Goal: Communication & Community: Answer question/provide support

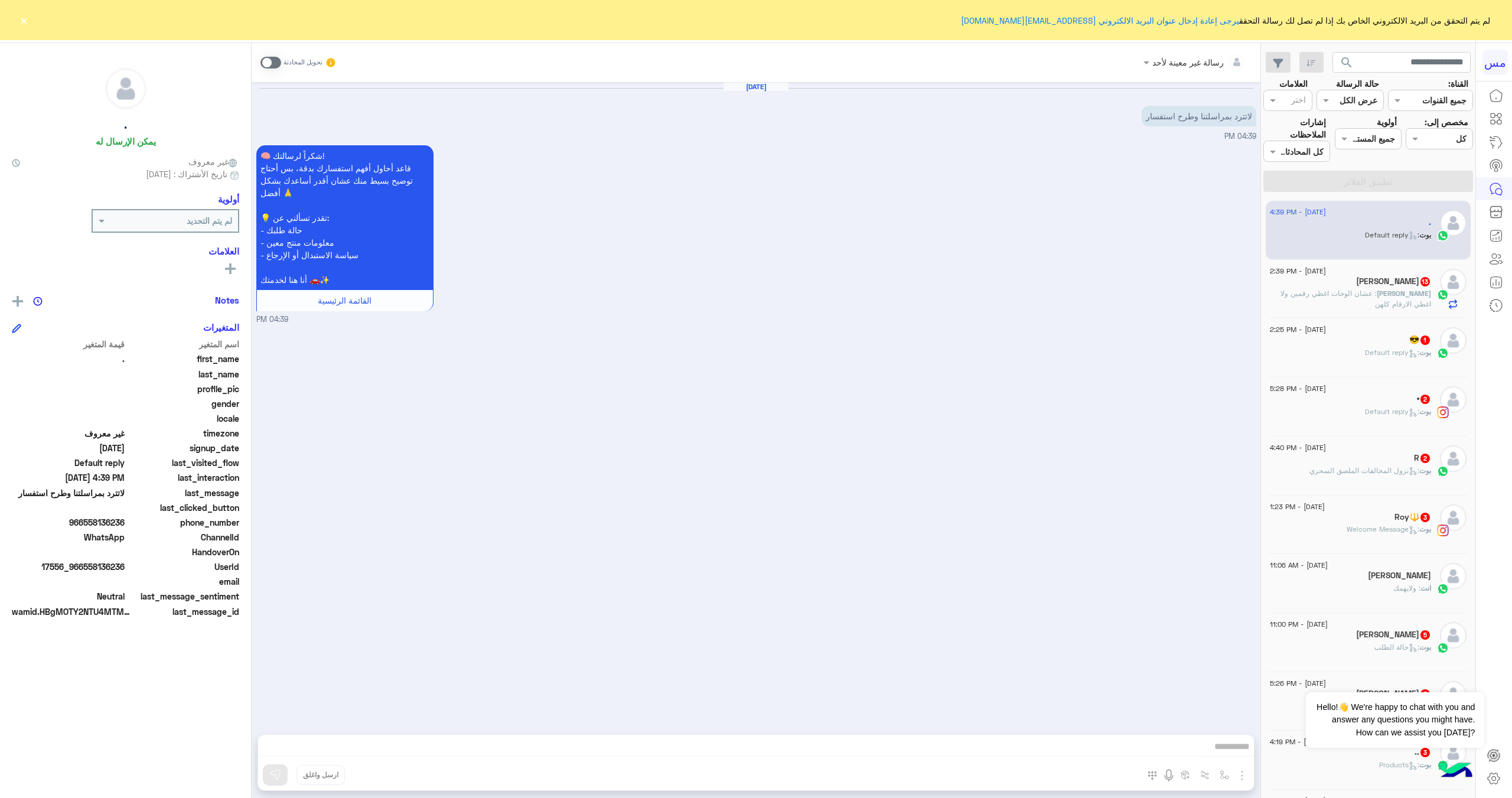
click at [1392, 284] on h5 "[PERSON_NAME] 13" at bounding box center [1393, 281] width 75 height 10
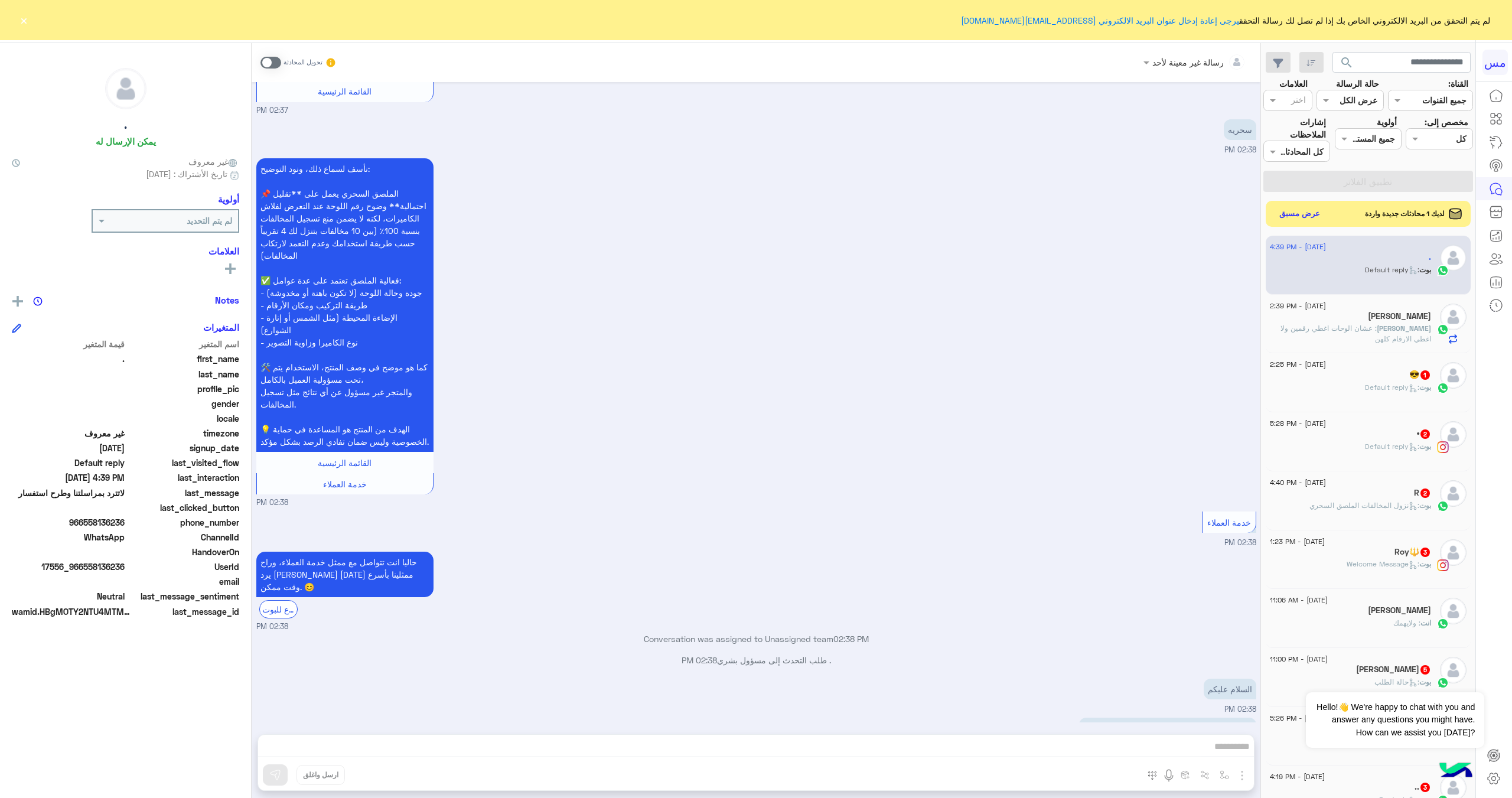
scroll to position [1809, 0]
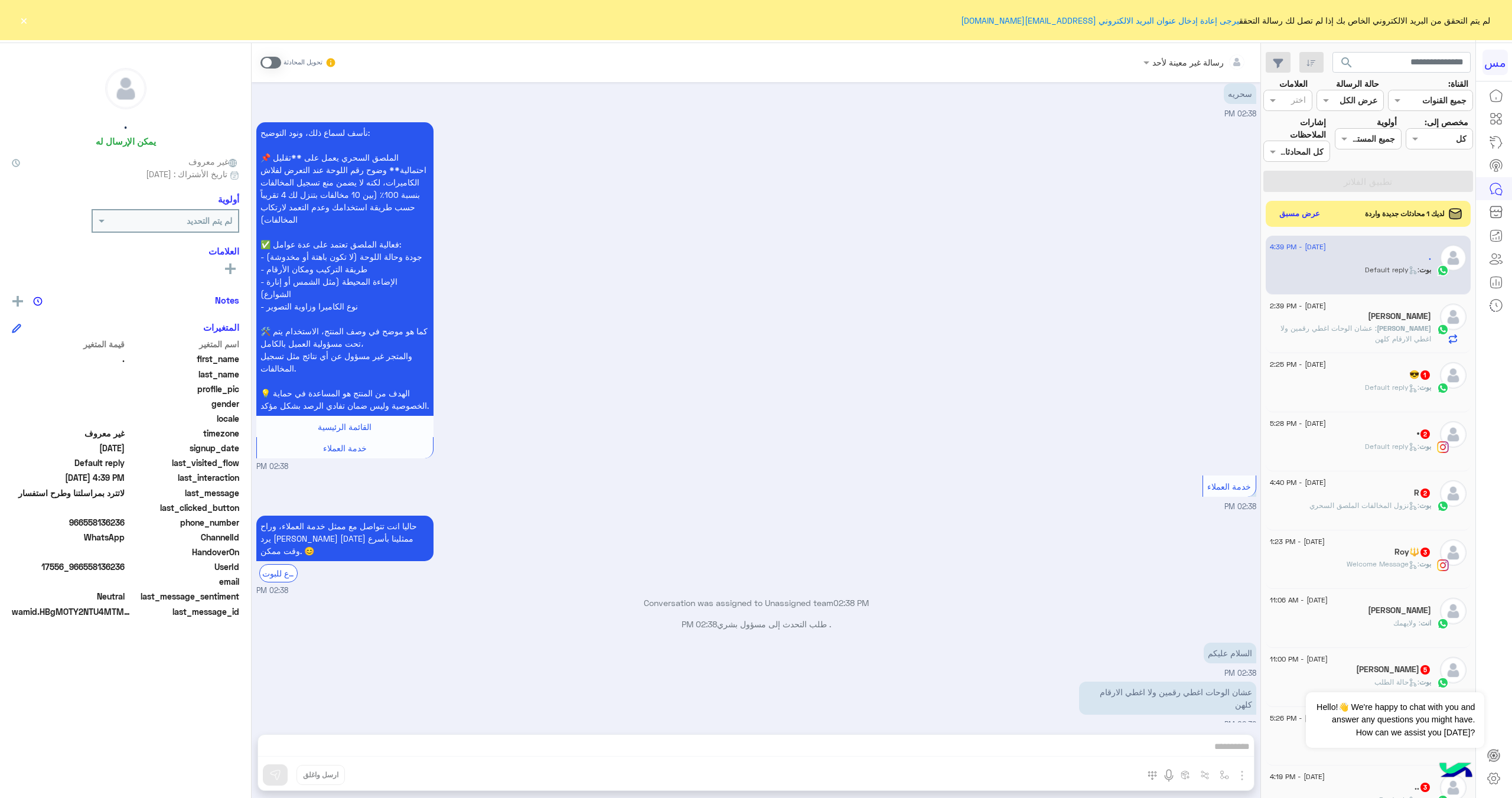
click at [1174, 748] on div "رسالة غير معينة لأحد تحويل المحادثة [DATE] لاتترد بمراسلتنا وطرح استفسار 02:33 …" at bounding box center [756, 423] width 1009 height 760
click at [270, 61] on span at bounding box center [271, 63] width 21 height 12
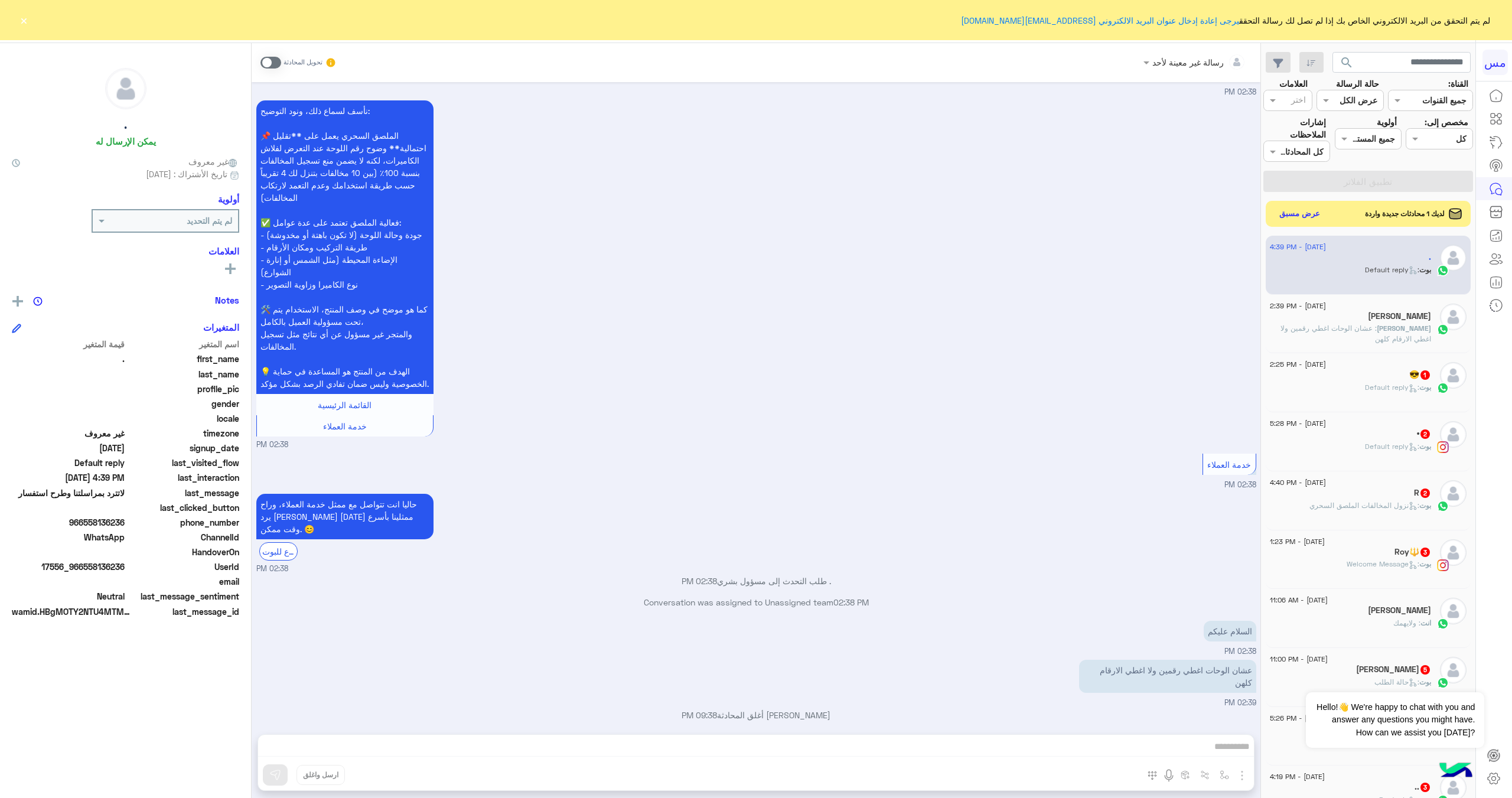
click at [956, 748] on div "رسالة غير معينة لأحد تحويل المحادثة [DATE] لاتترد بمراسلتنا وطرح استفسار 02:33 …" at bounding box center [756, 423] width 1009 height 760
click at [1181, 735] on div "رسالة غير معينة لأحد تحويل المحادثة [DATE] لاتترد بمراسلتنا وطرح استفسار 02:33 …" at bounding box center [756, 423] width 1009 height 760
click at [1170, 747] on div "رسالة غير معينة لأحد تحويل المحادثة [DATE] لاتترد بمراسلتنا وطرح استفسار 02:33 …" at bounding box center [756, 423] width 1009 height 760
click at [275, 62] on span at bounding box center [271, 63] width 21 height 12
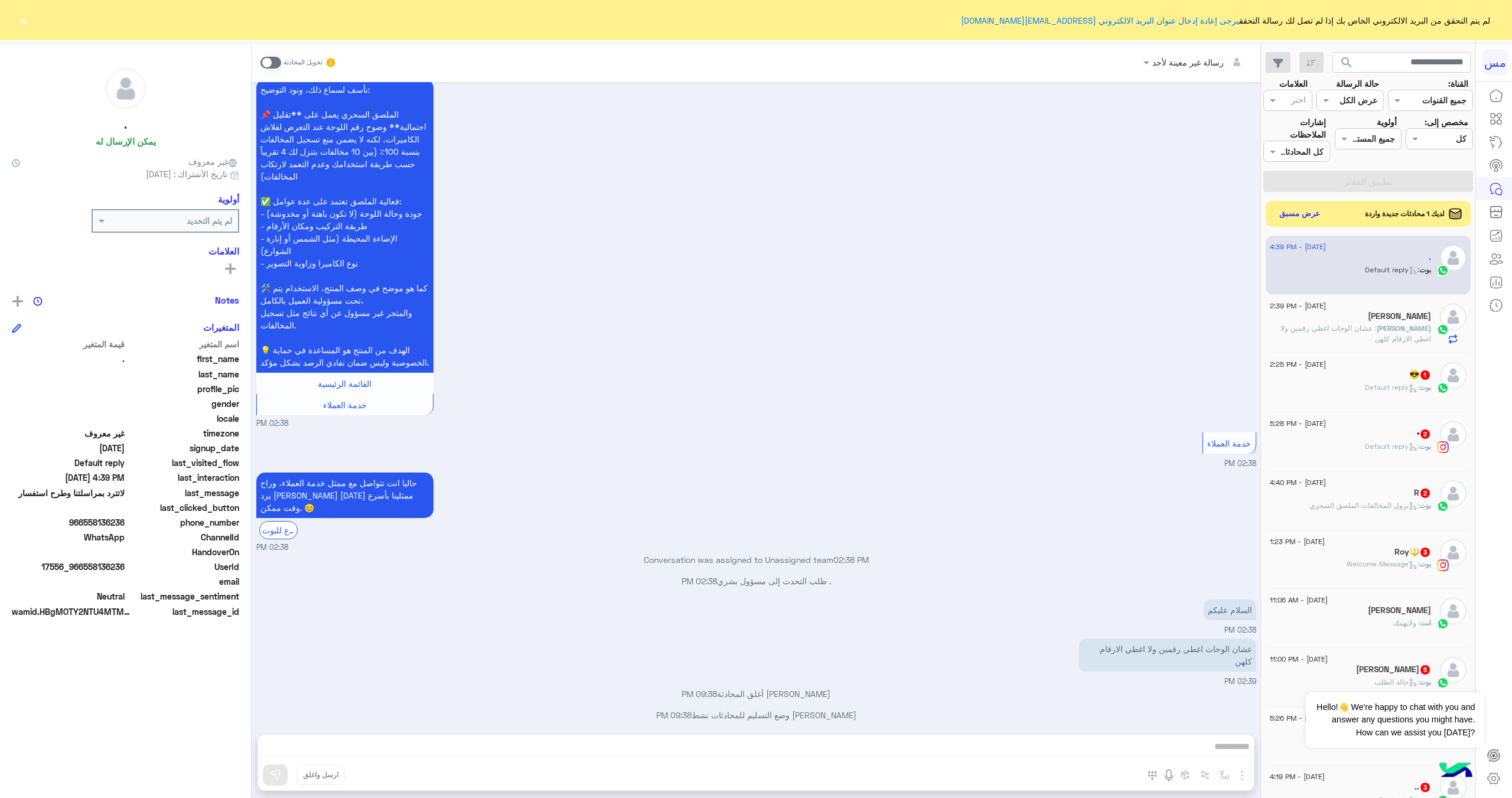
drag, startPoint x: 939, startPoint y: 735, endPoint x: 943, endPoint y: 741, distance: 7.2
click at [939, 736] on div "رسالة غير معينة لأحد تحويل المحادثة [DATE] لاتترد بمراسلتنا وطرح استفسار 02:33 …" at bounding box center [756, 423] width 1009 height 760
click at [949, 749] on div "رسالة غير معينة لأحد تحويل المحادثة [DATE] لاتترد بمراسلتنا وطرح استفسار 02:33 …" at bounding box center [756, 423] width 1009 height 760
click at [1054, 748] on div "رسالة غير معينة لأحد تحويل المحادثة [DATE] لاتترد بمراسلتنا وطرح استفسار 02:33 …" at bounding box center [756, 423] width 1009 height 760
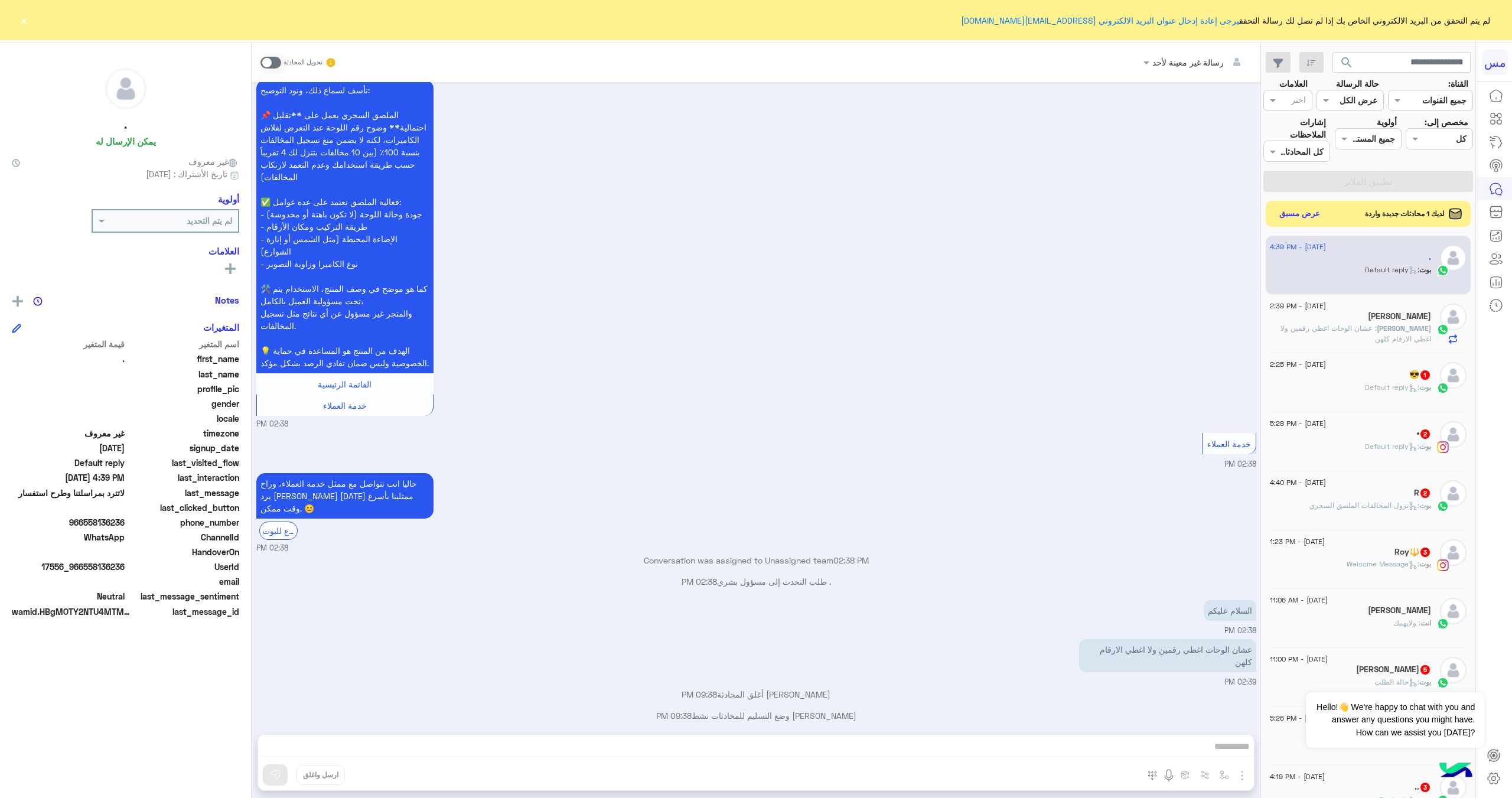
click at [337, 749] on div "رسالة غير معينة لأحد تحويل المحادثة [DATE] لاتترد بمراسلتنا وطرح استفسار 02:33 …" at bounding box center [756, 423] width 1009 height 760
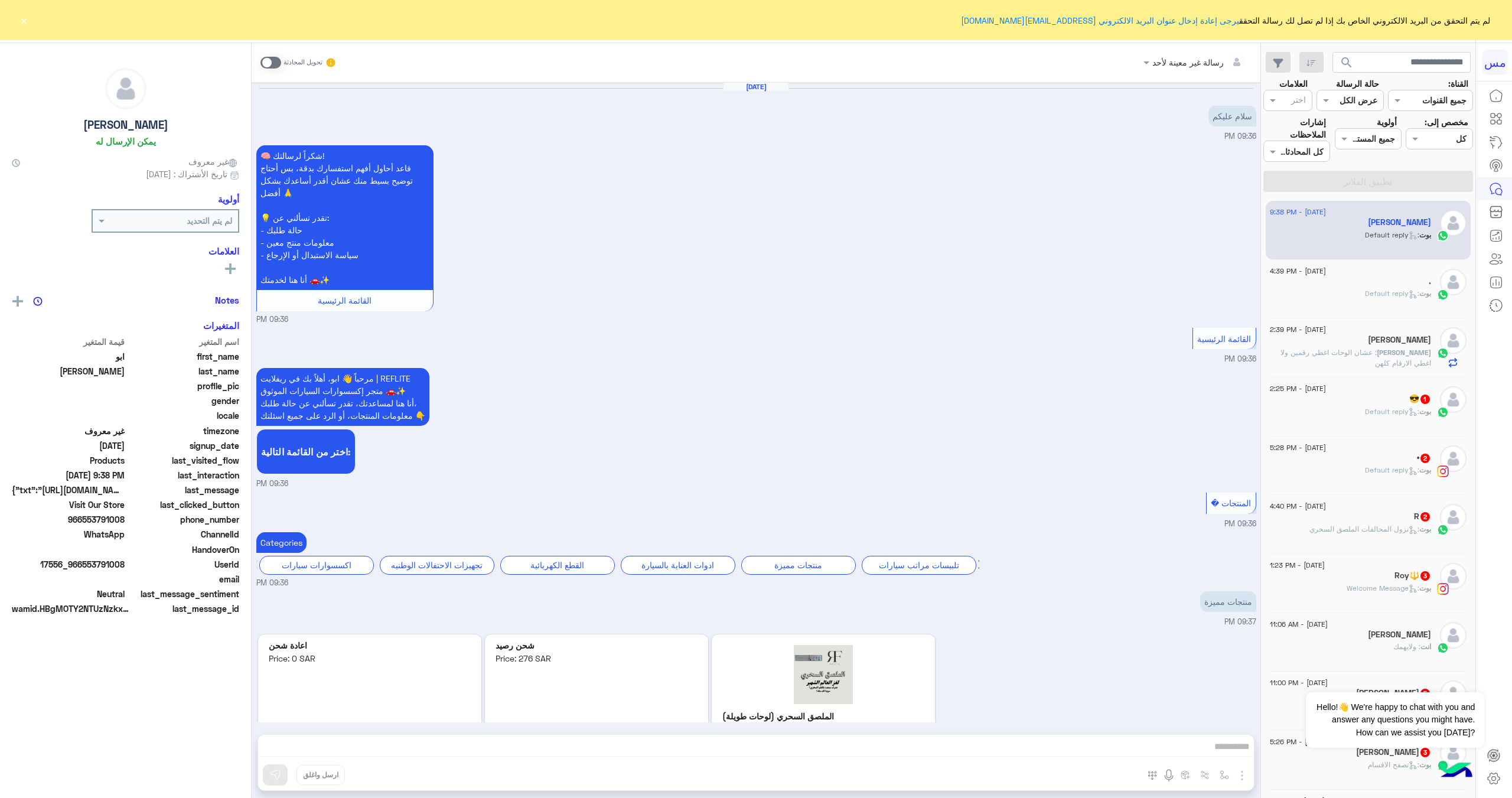
scroll to position [291, 0]
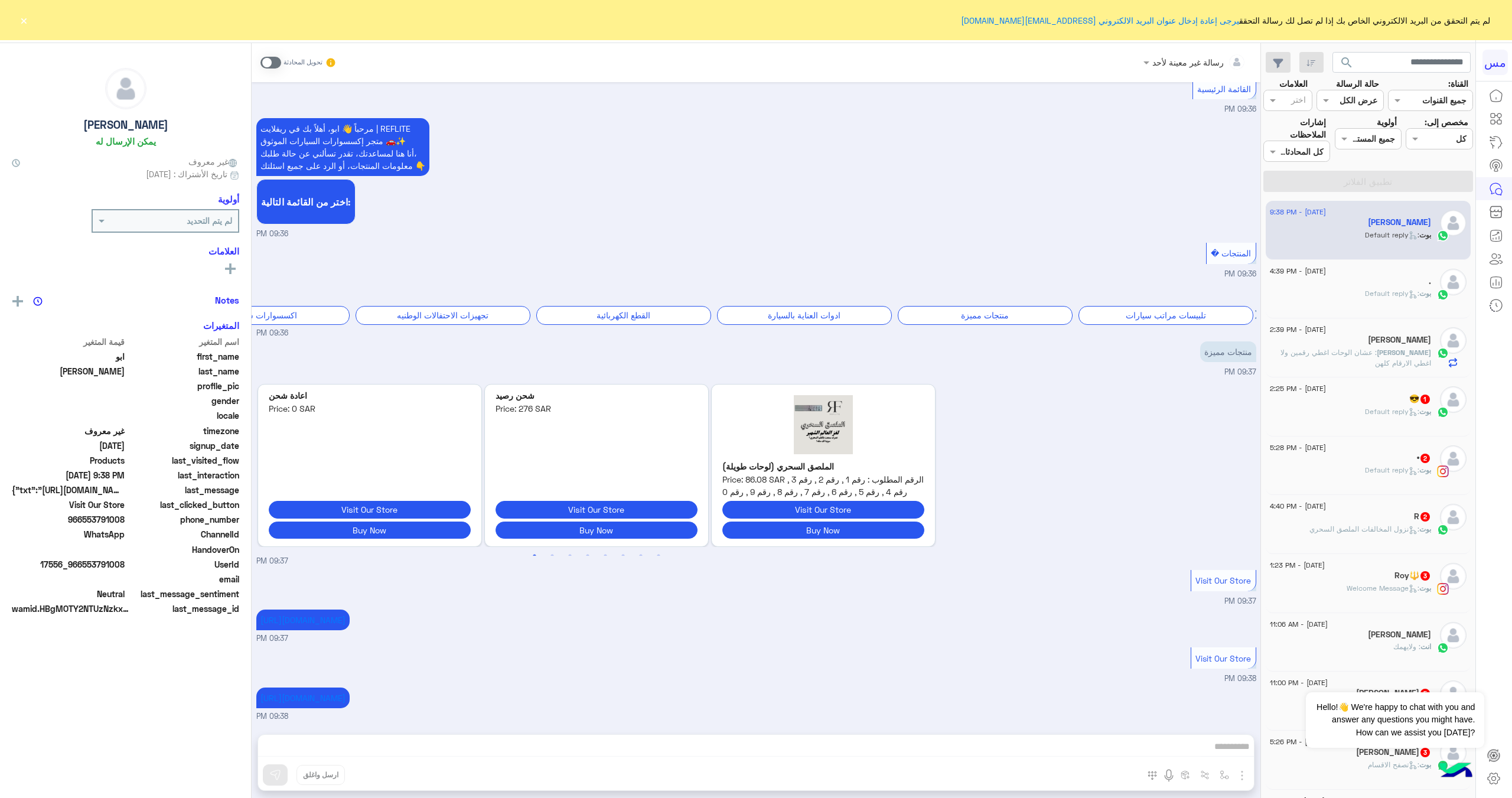
click at [1353, 358] on p "عبدالرحمن : عشان الوحات اغطي رقمين ولا اغطي الارقام كلهن" at bounding box center [1350, 358] width 161 height 21
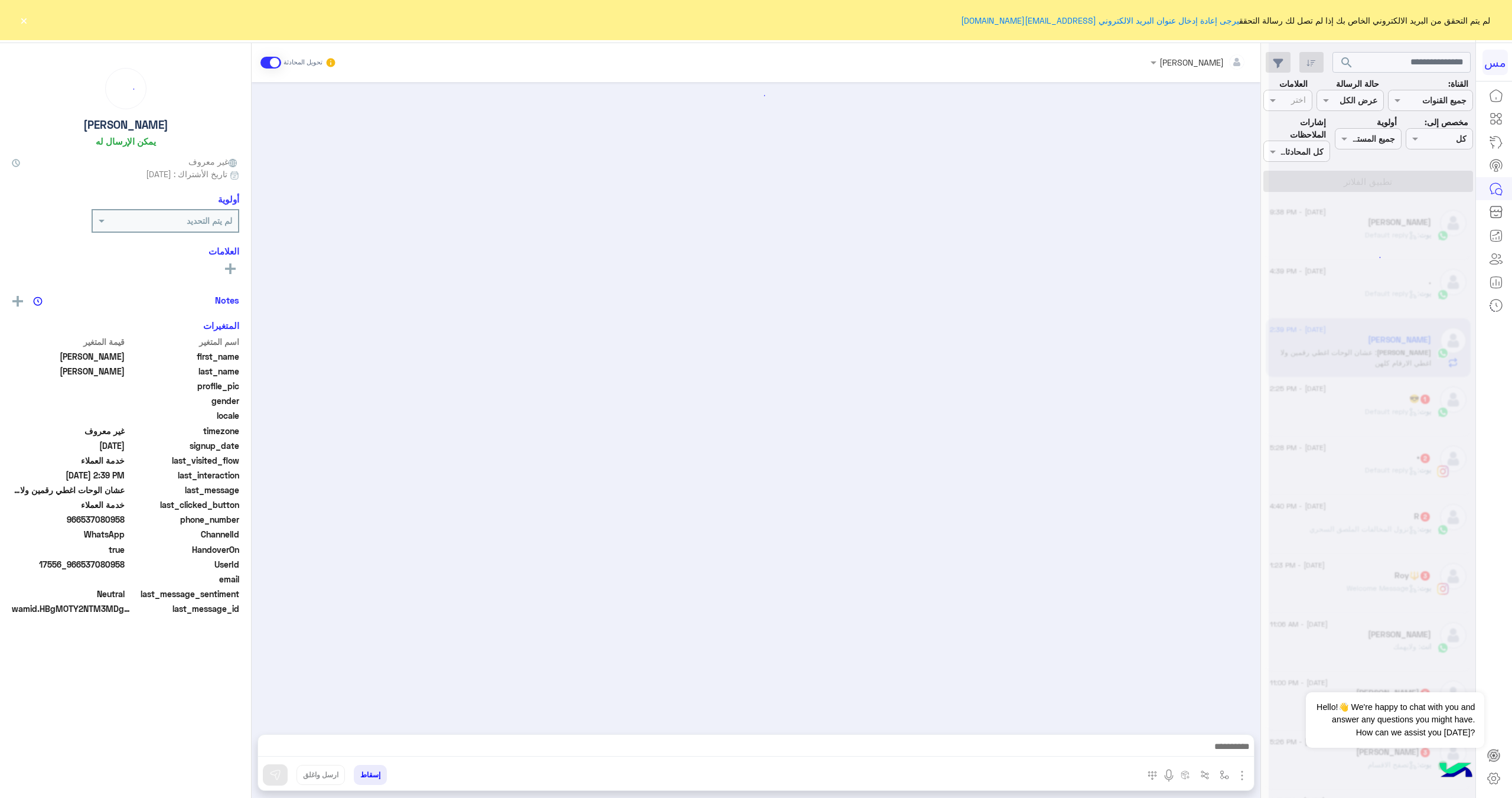
scroll to position [1857, 0]
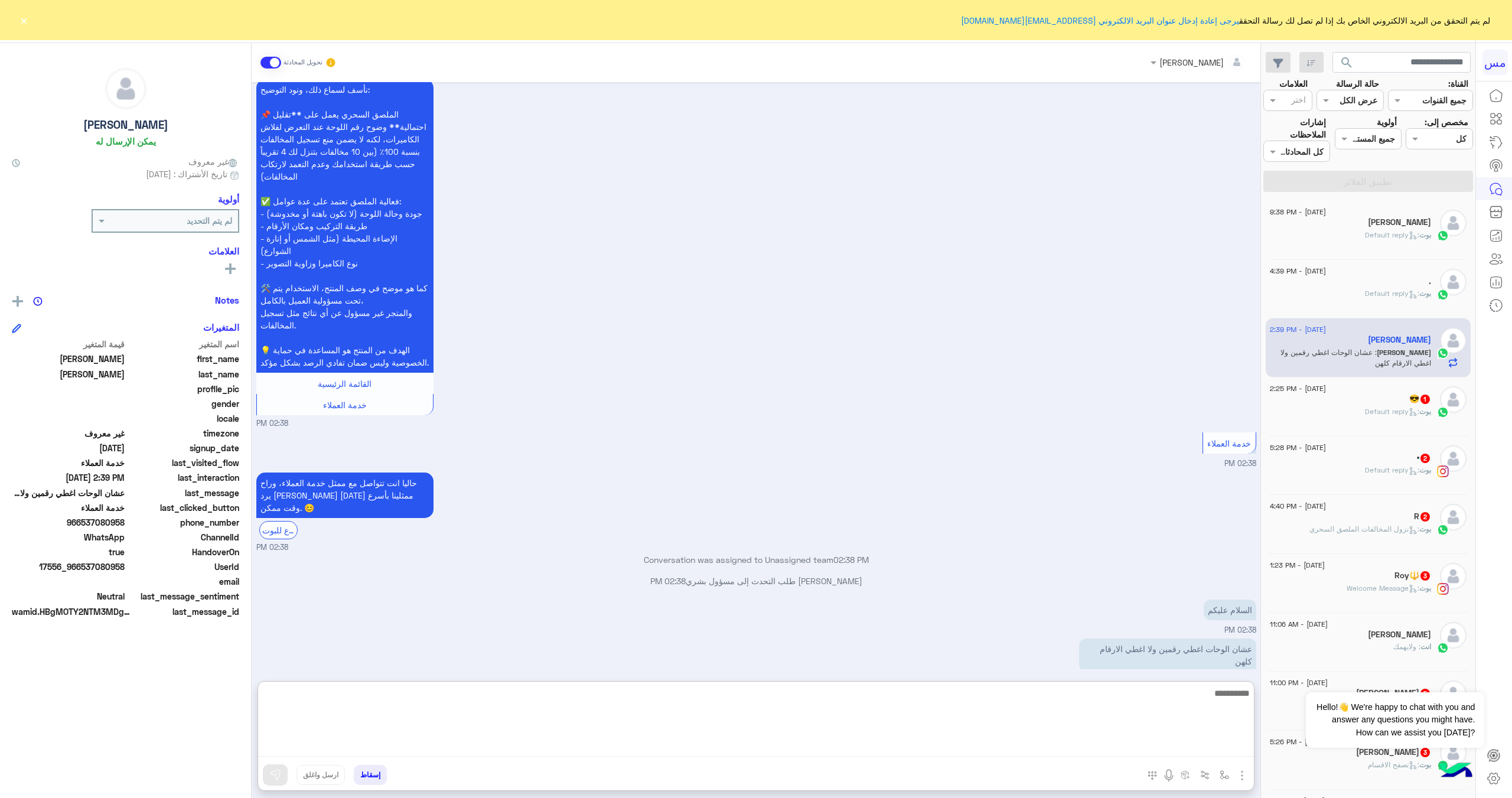
click at [933, 755] on textarea at bounding box center [756, 721] width 996 height 71
type textarea "**********"
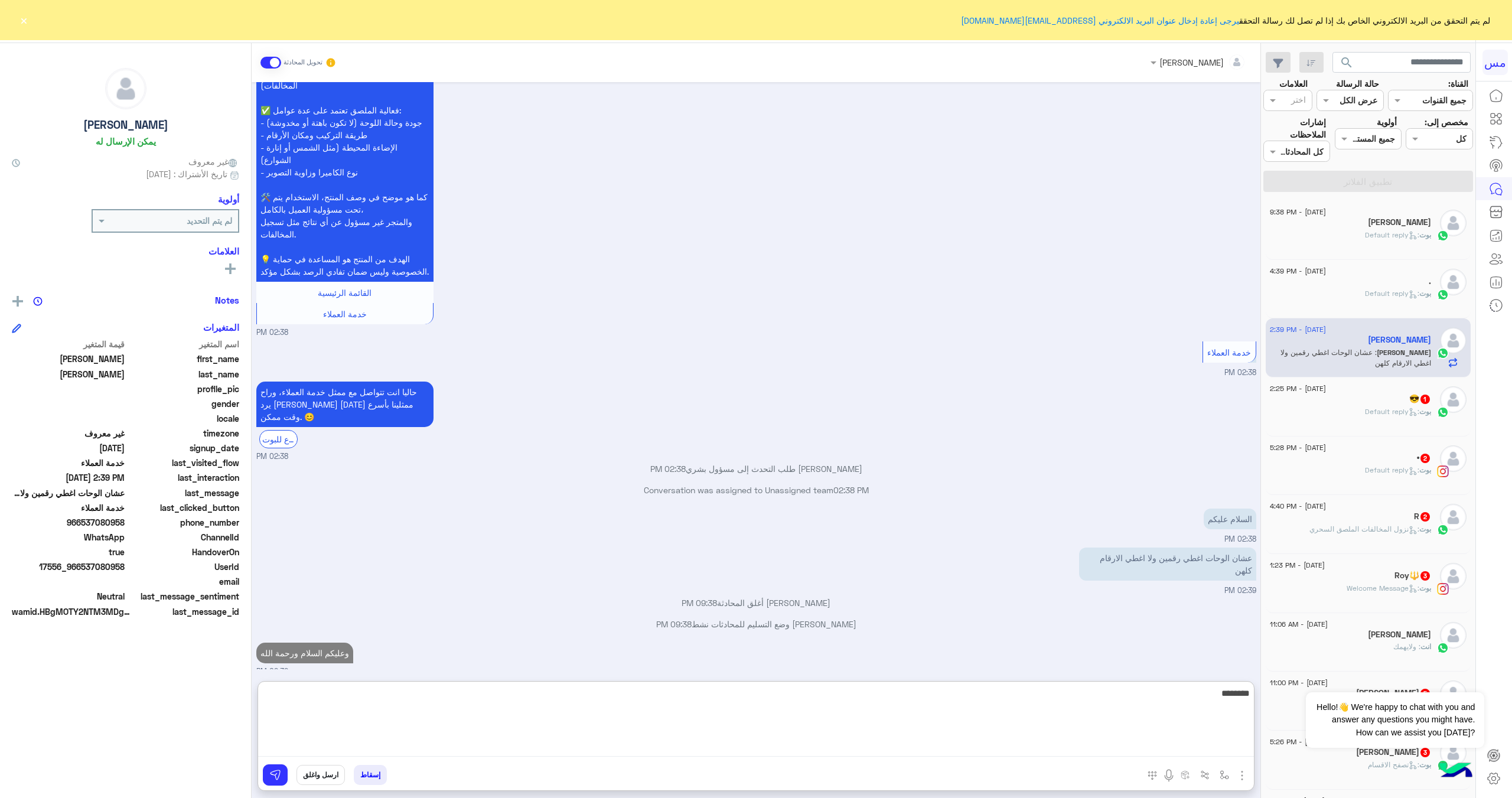
scroll to position [1970, 0]
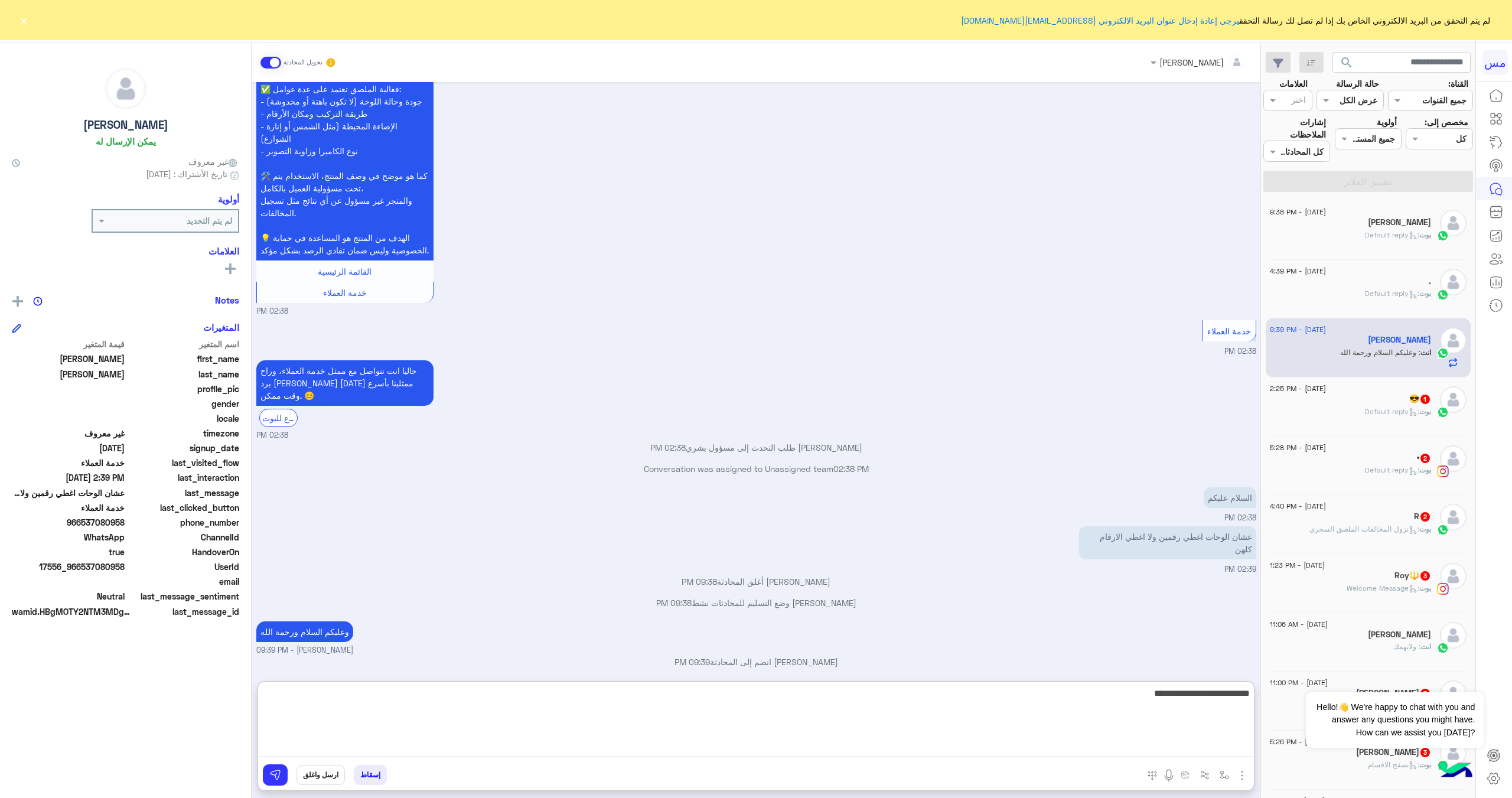
type textarea "**********"
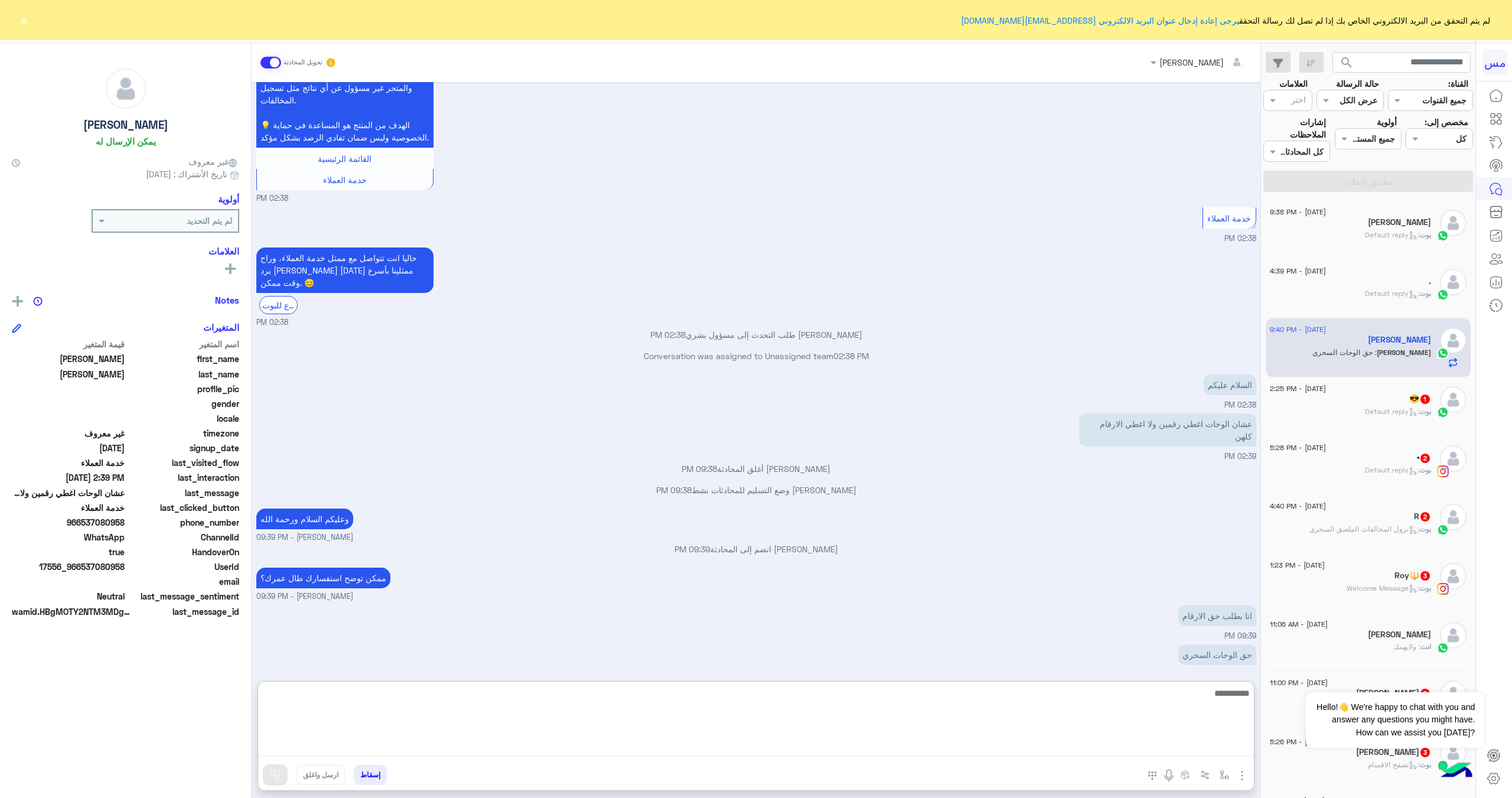
scroll to position [2086, 0]
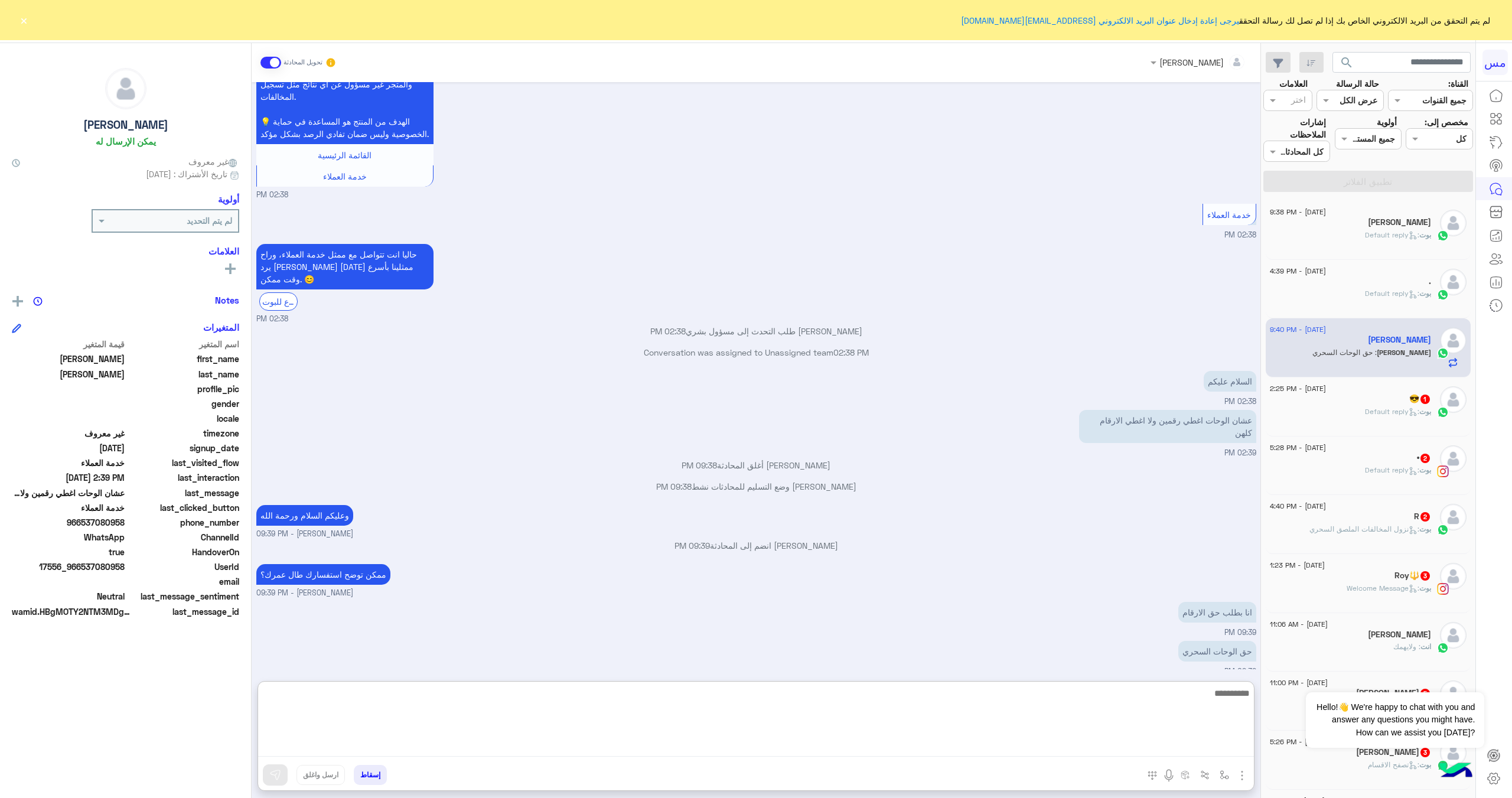
click at [1151, 705] on textarea at bounding box center [756, 721] width 996 height 71
type textarea "*"
type textarea "**********"
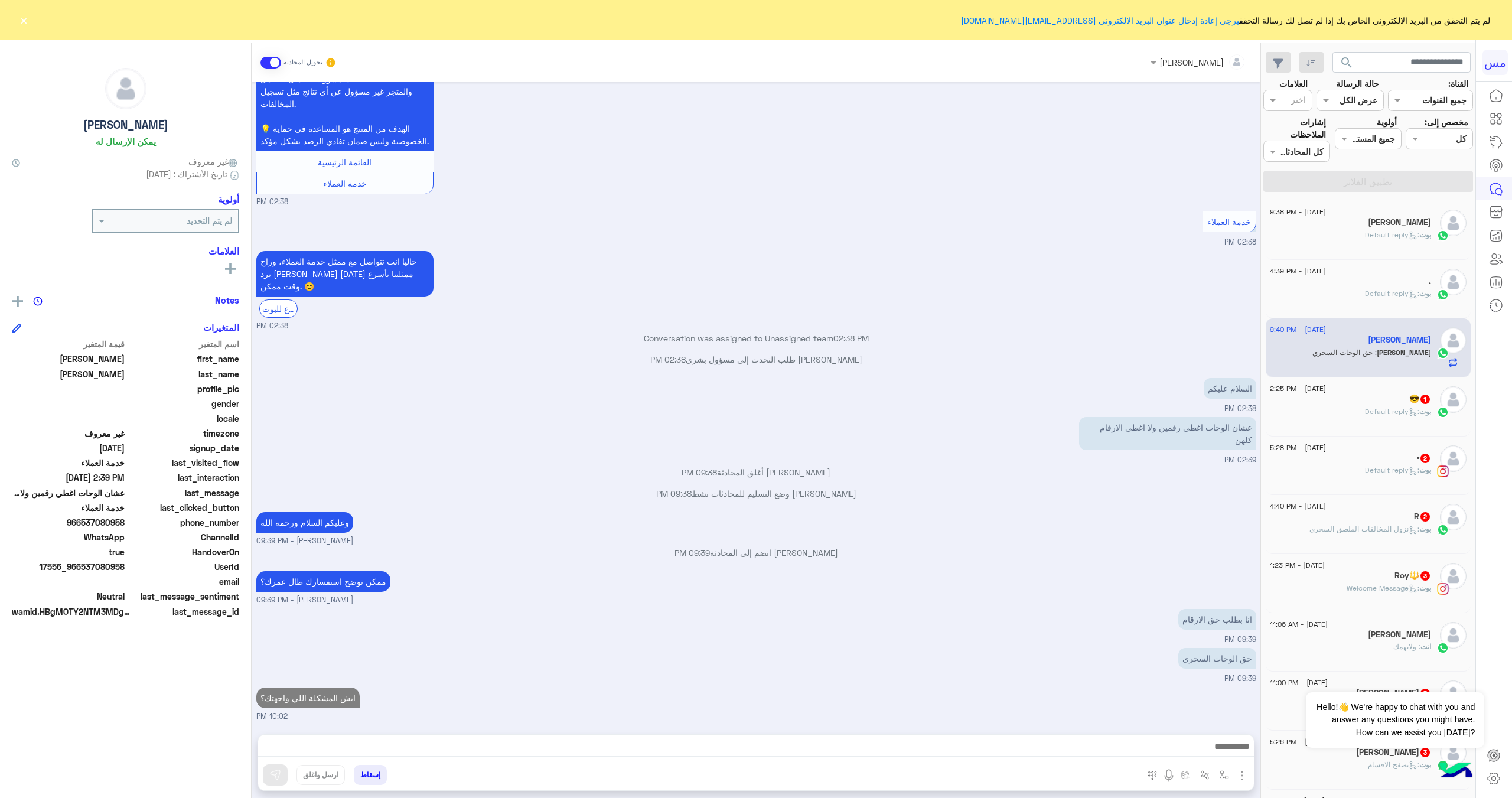
scroll to position [2071, 0]
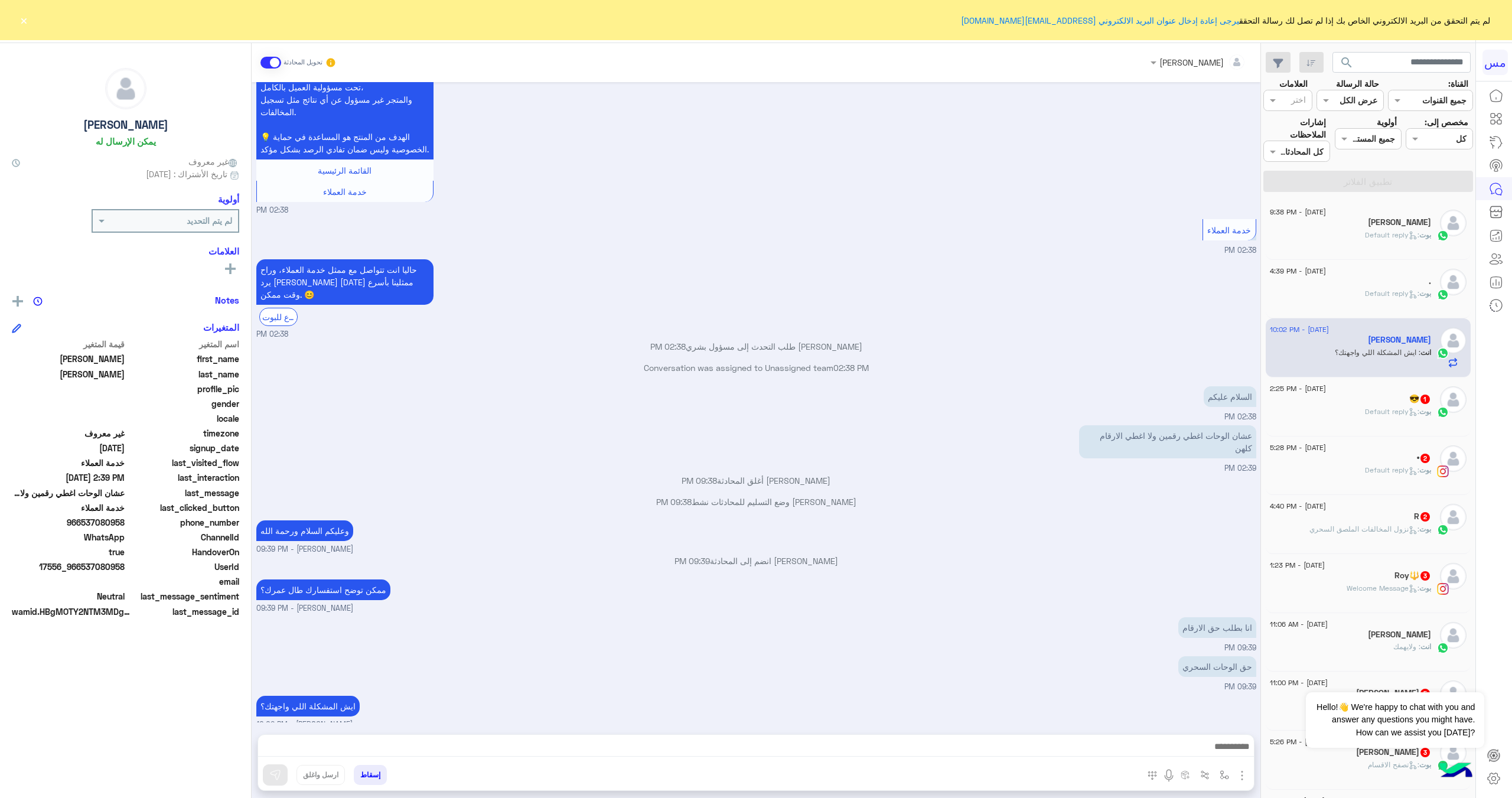
click at [482, 696] on div "ايش المشكلة اللي واجهتك؟ عبدالعزيز صالح الباز - 10:02 PM" at bounding box center [757, 711] width 1000 height 38
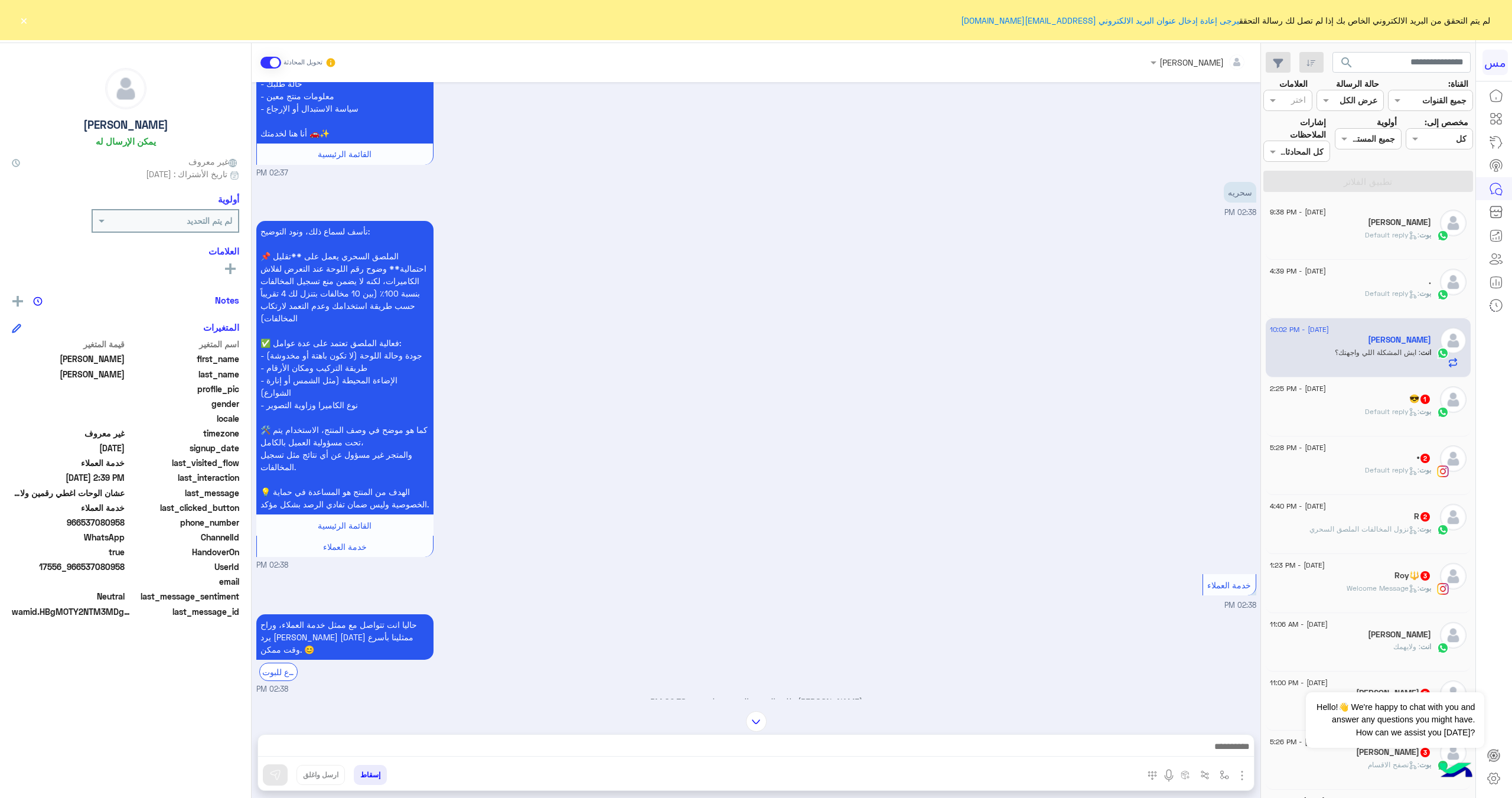
scroll to position [2071, 0]
